Goal: Task Accomplishment & Management: Use online tool/utility

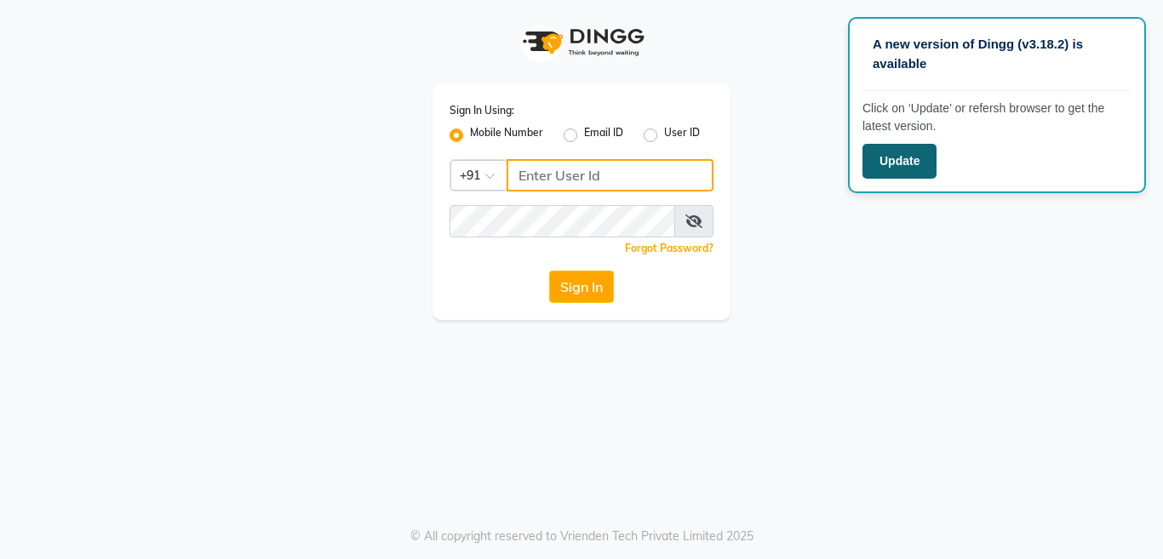
type input "9371978777"
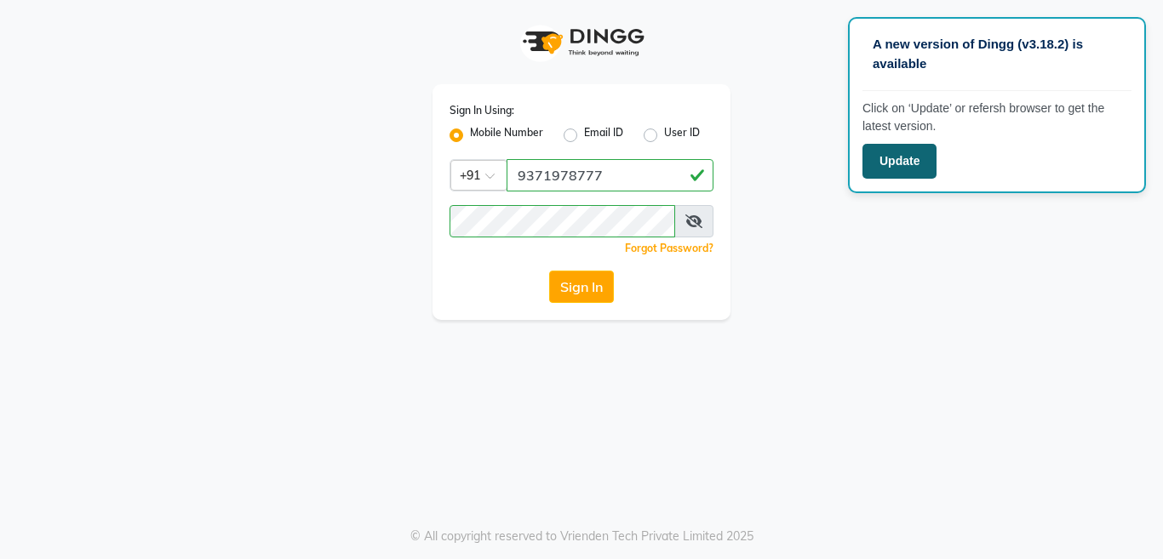
click at [914, 161] on button "Update" at bounding box center [899, 161] width 74 height 35
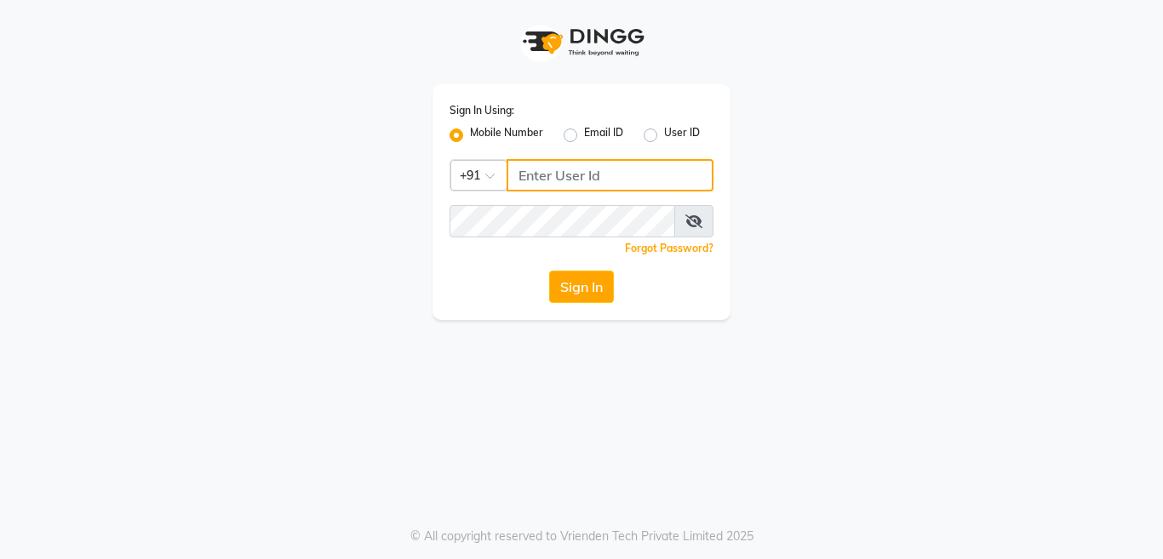
type input "9371978777"
click at [697, 223] on icon at bounding box center [693, 222] width 17 height 14
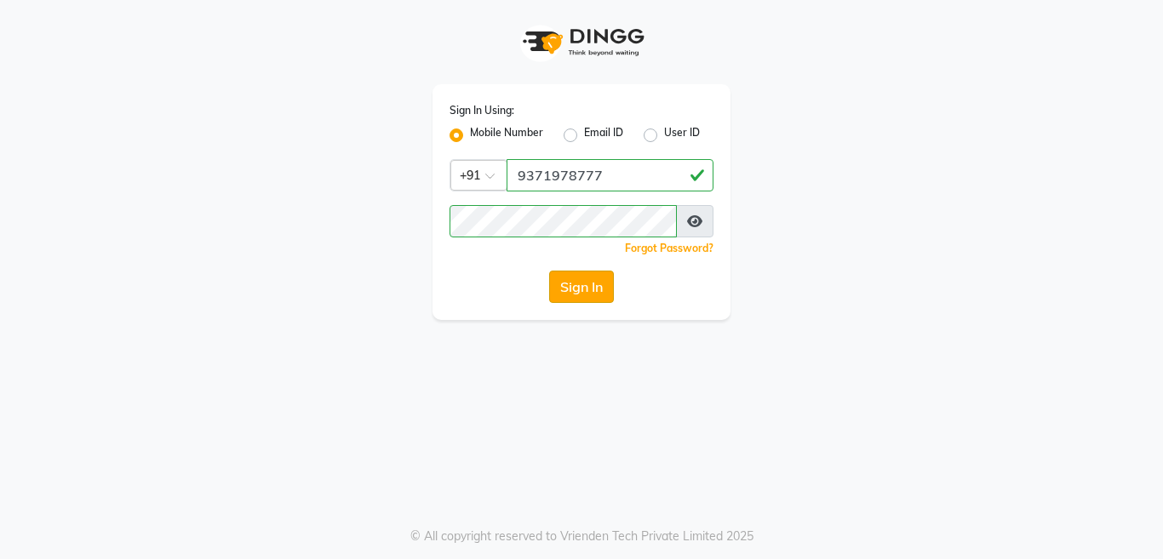
click at [572, 289] on button "Sign In" at bounding box center [581, 287] width 65 height 32
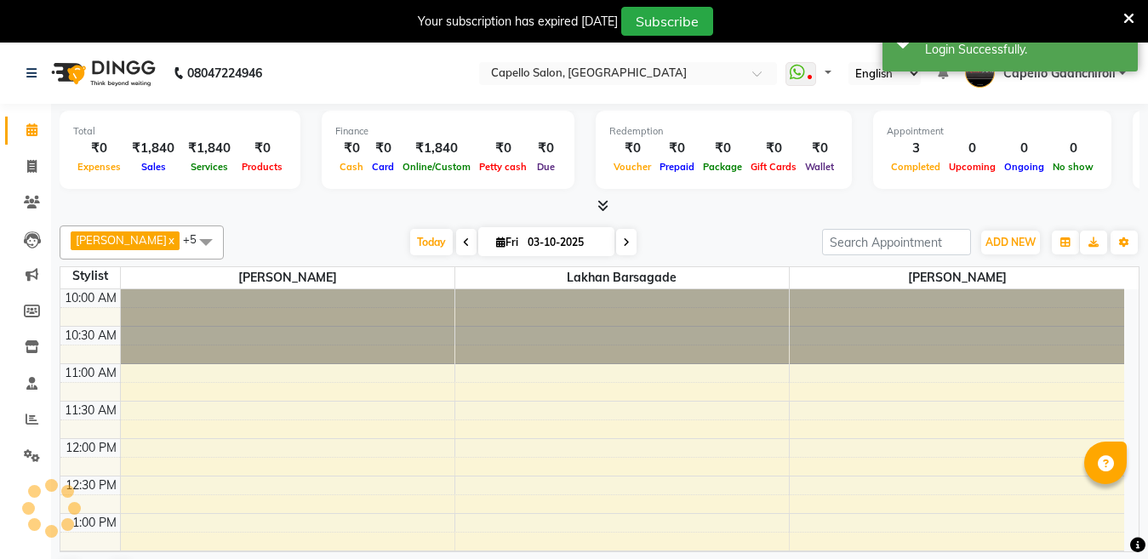
select select "en"
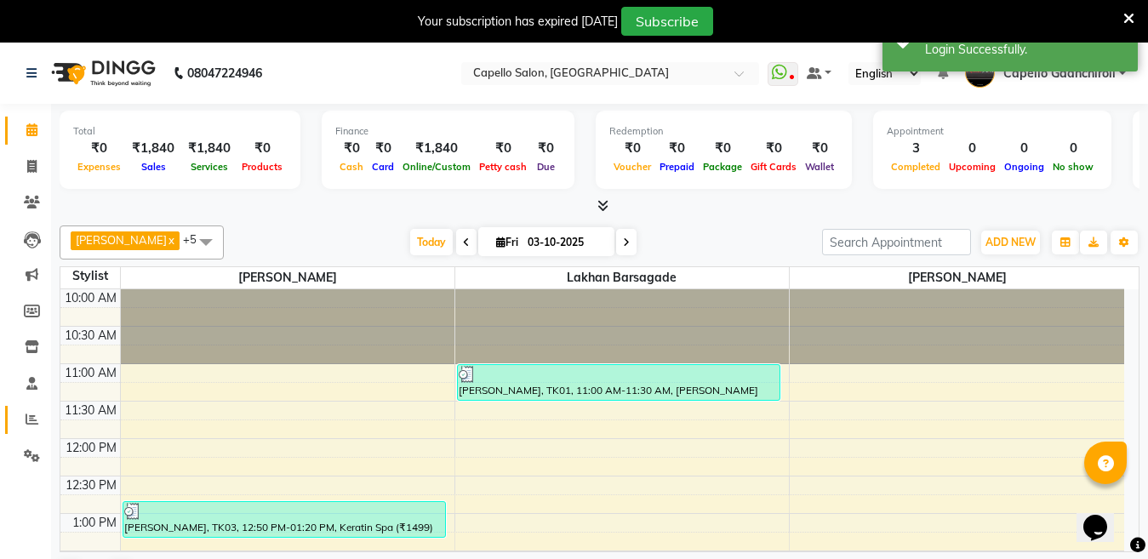
click at [37, 408] on link "Reports" at bounding box center [25, 420] width 41 height 28
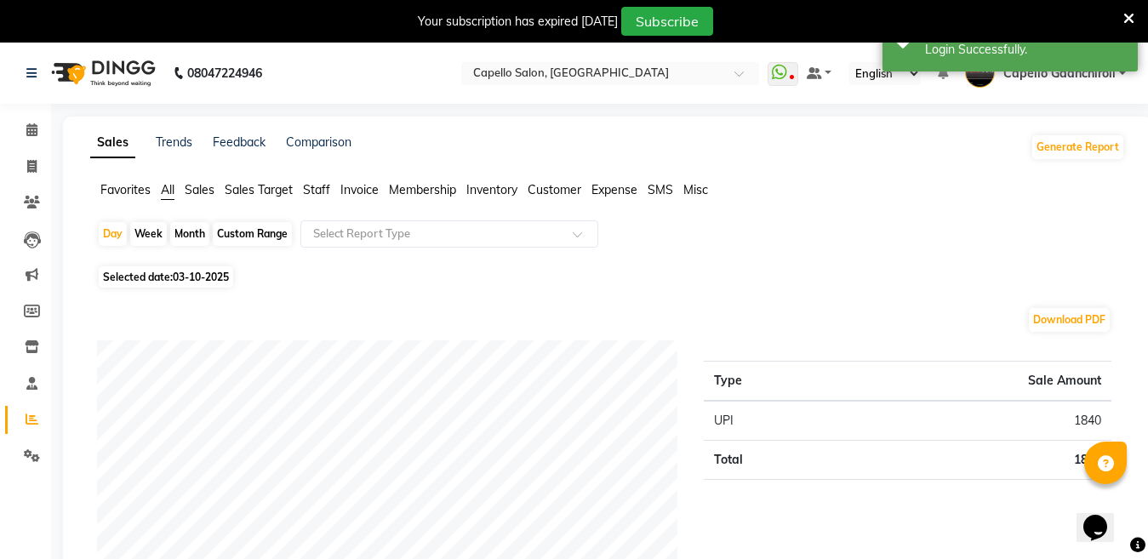
click at [190, 228] on div "Month" at bounding box center [189, 234] width 39 height 24
select select "10"
select select "2025"
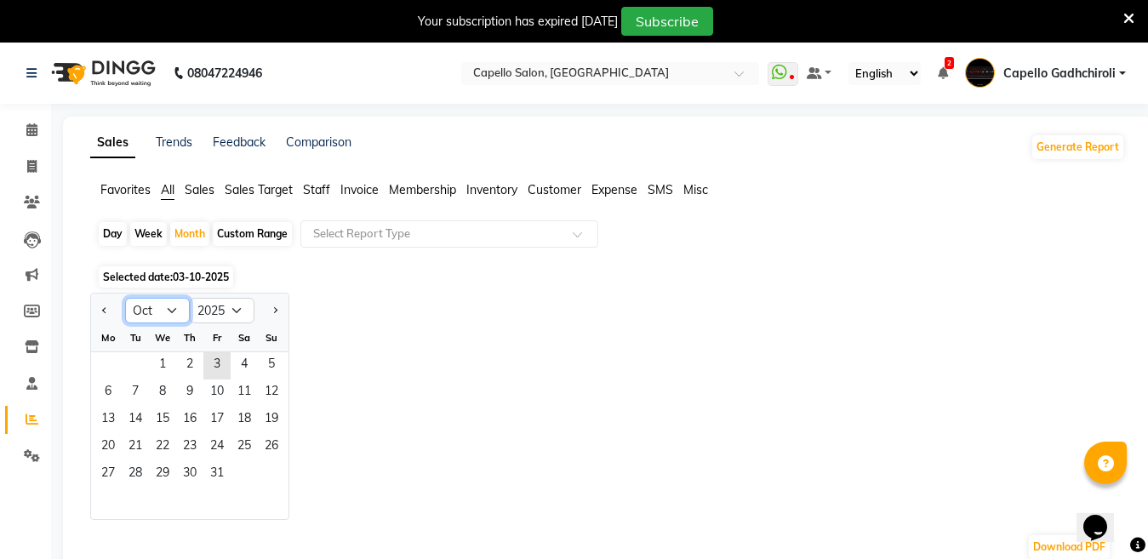
click at [136, 306] on select "Jan Feb Mar Apr May Jun [DATE] Aug Sep Oct Nov Dec" at bounding box center [157, 311] width 65 height 26
select select "9"
click at [125, 298] on select "Jan Feb Mar Apr May Jun [DATE] Aug Sep Oct Nov Dec" at bounding box center [157, 311] width 65 height 26
click at [108, 361] on span "1" at bounding box center [107, 365] width 27 height 27
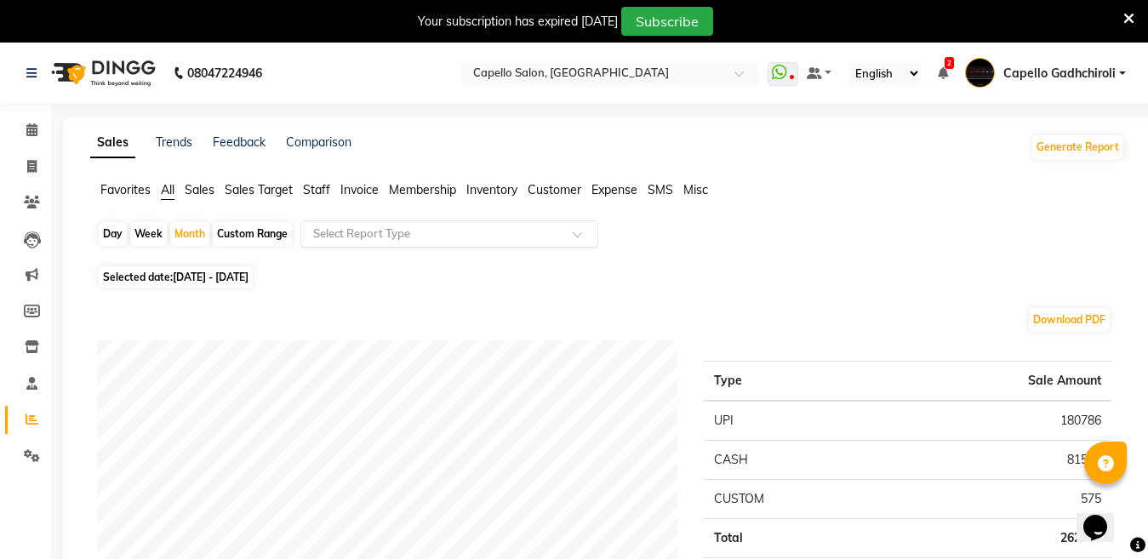
click at [479, 244] on div "Select Report Type" at bounding box center [449, 233] width 298 height 27
click at [601, 192] on span "Expense" at bounding box center [615, 189] width 46 height 15
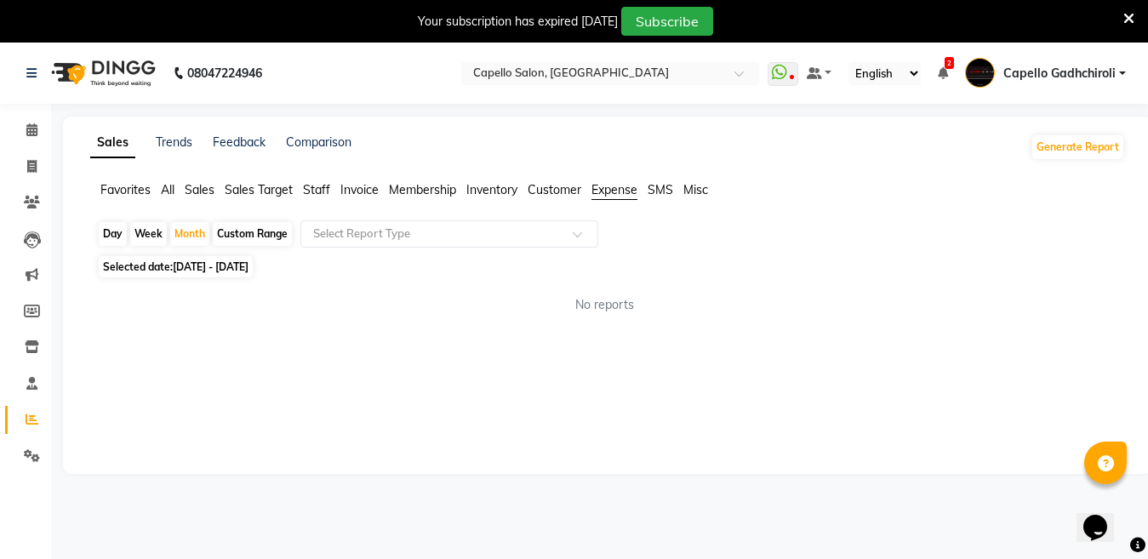
scroll to position [43, 0]
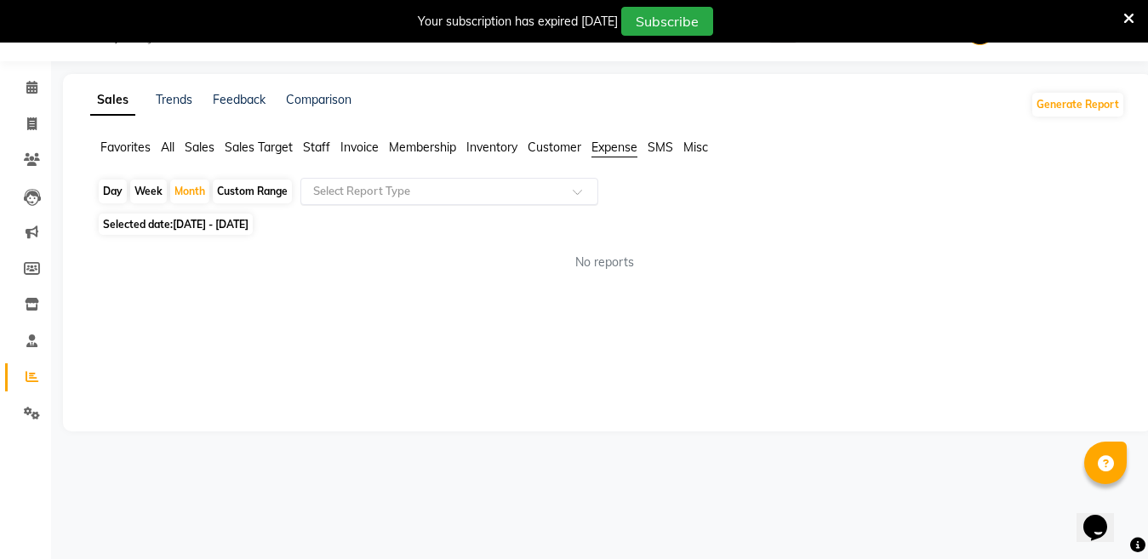
click at [455, 194] on input "text" at bounding box center [432, 191] width 245 height 17
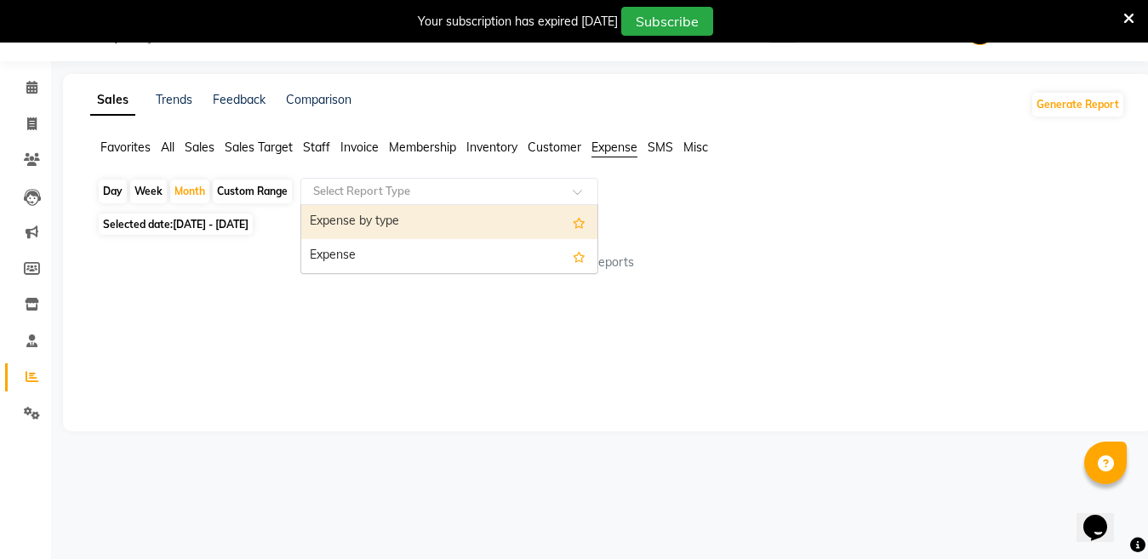
click at [396, 222] on div "Expense by type" at bounding box center [449, 222] width 296 height 34
select select "full_report"
select select "csv"
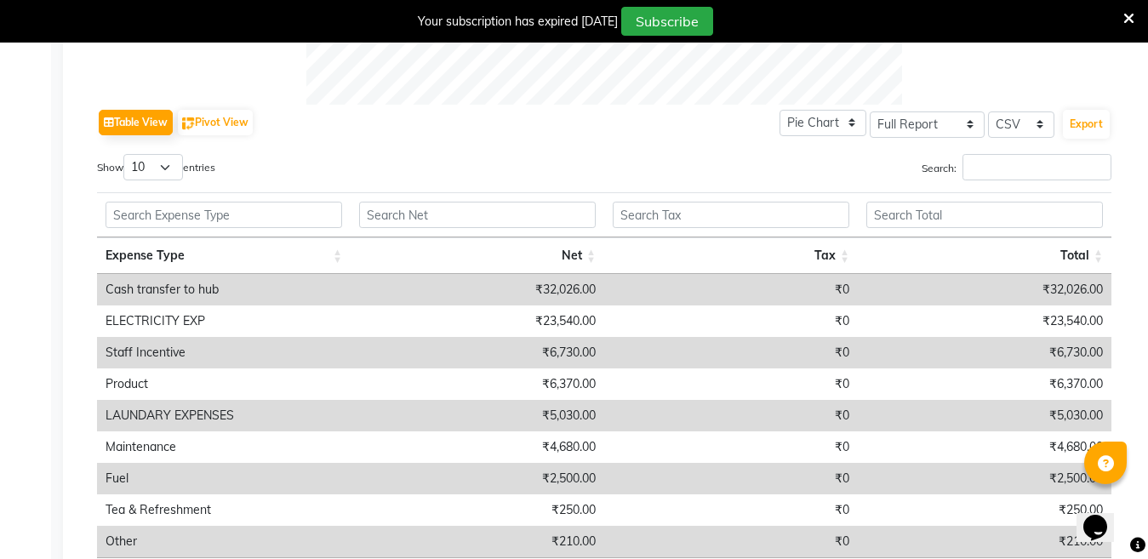
scroll to position [878, 0]
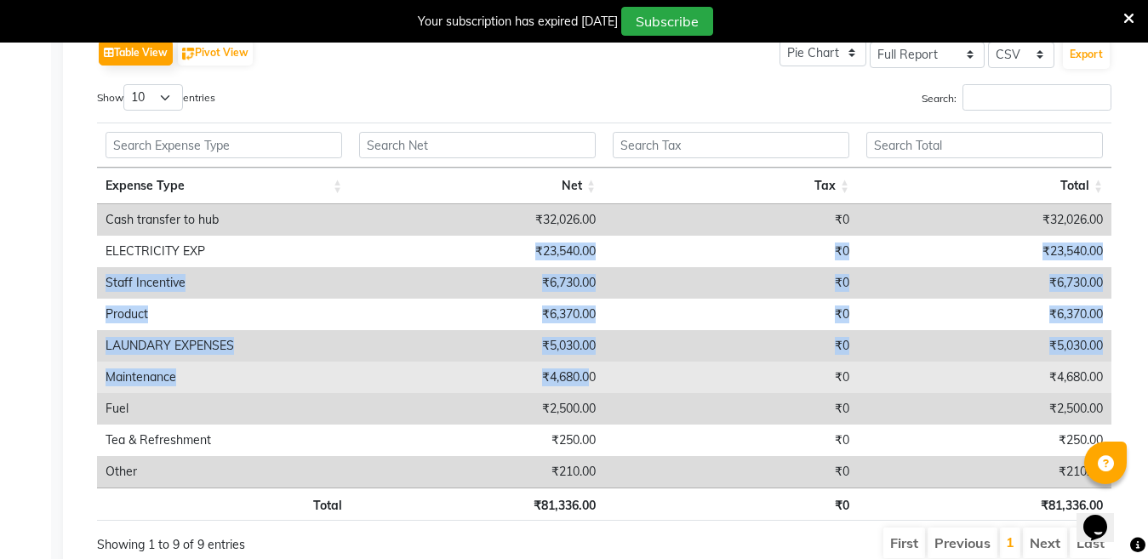
drag, startPoint x: 534, startPoint y: 243, endPoint x: 589, endPoint y: 371, distance: 139.2
click at [589, 371] on tbody "Cash transfer to hub ₹32,026.00 ₹0 ₹32,026.00 ELECTRICITY EXP ₹23,540.00 ₹0 ₹23…" at bounding box center [604, 345] width 1015 height 283
